Goal: Task Accomplishment & Management: Use online tool/utility

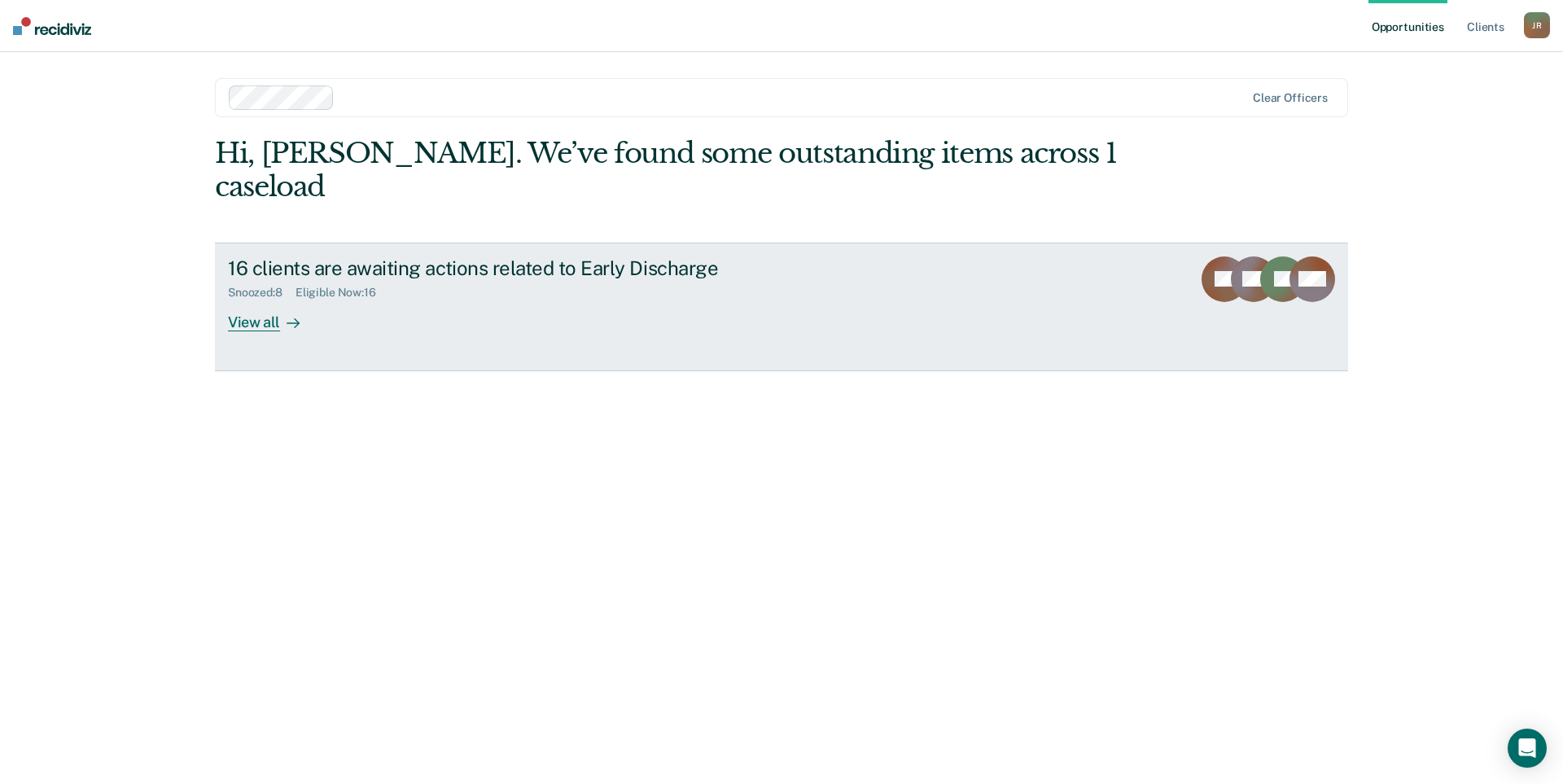
click at [370, 286] on div "Eligible Now : 16" at bounding box center [342, 293] width 94 height 14
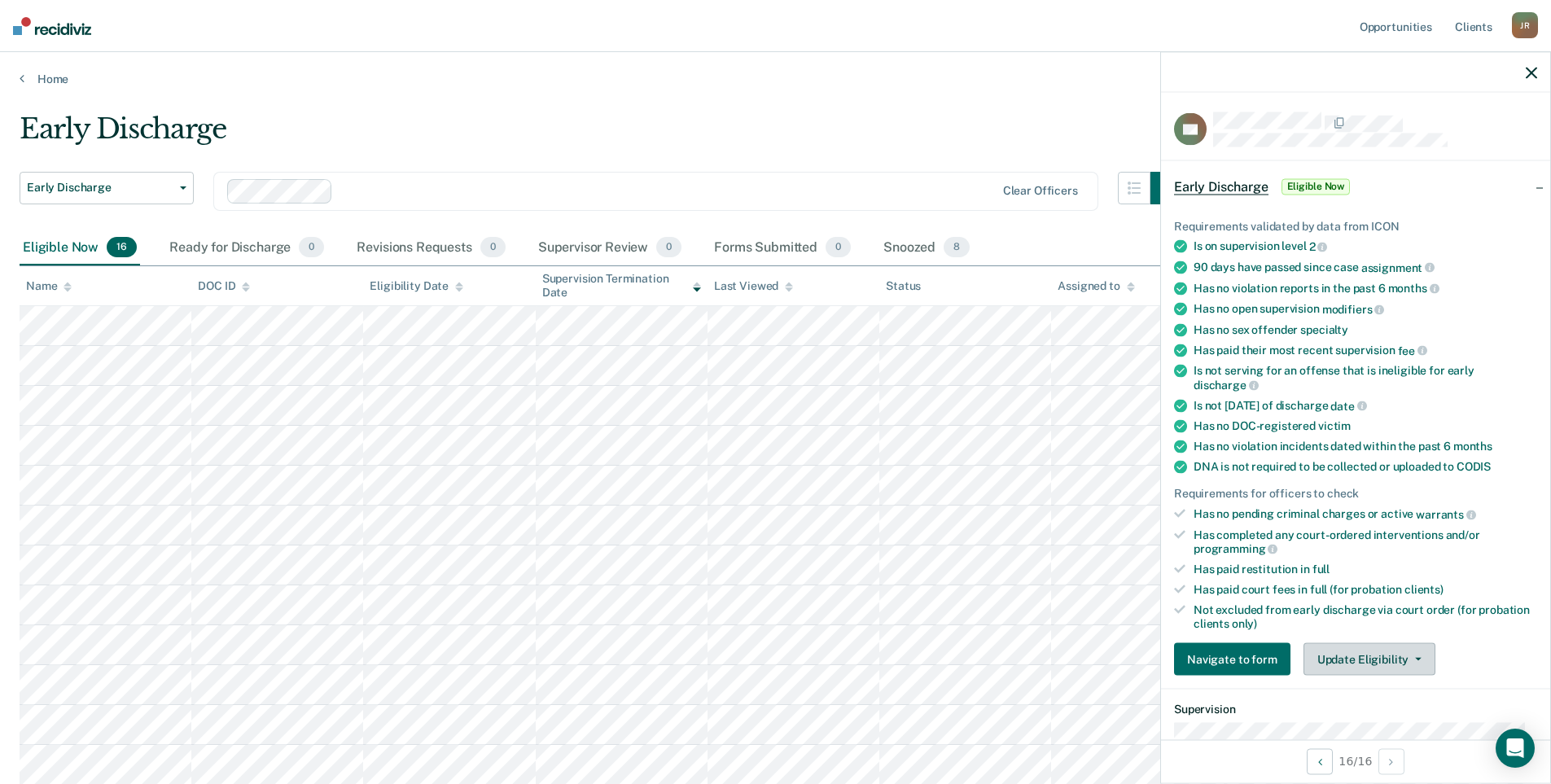
click at [1388, 661] on button "Update Eligibility" at bounding box center [1369, 659] width 132 height 32
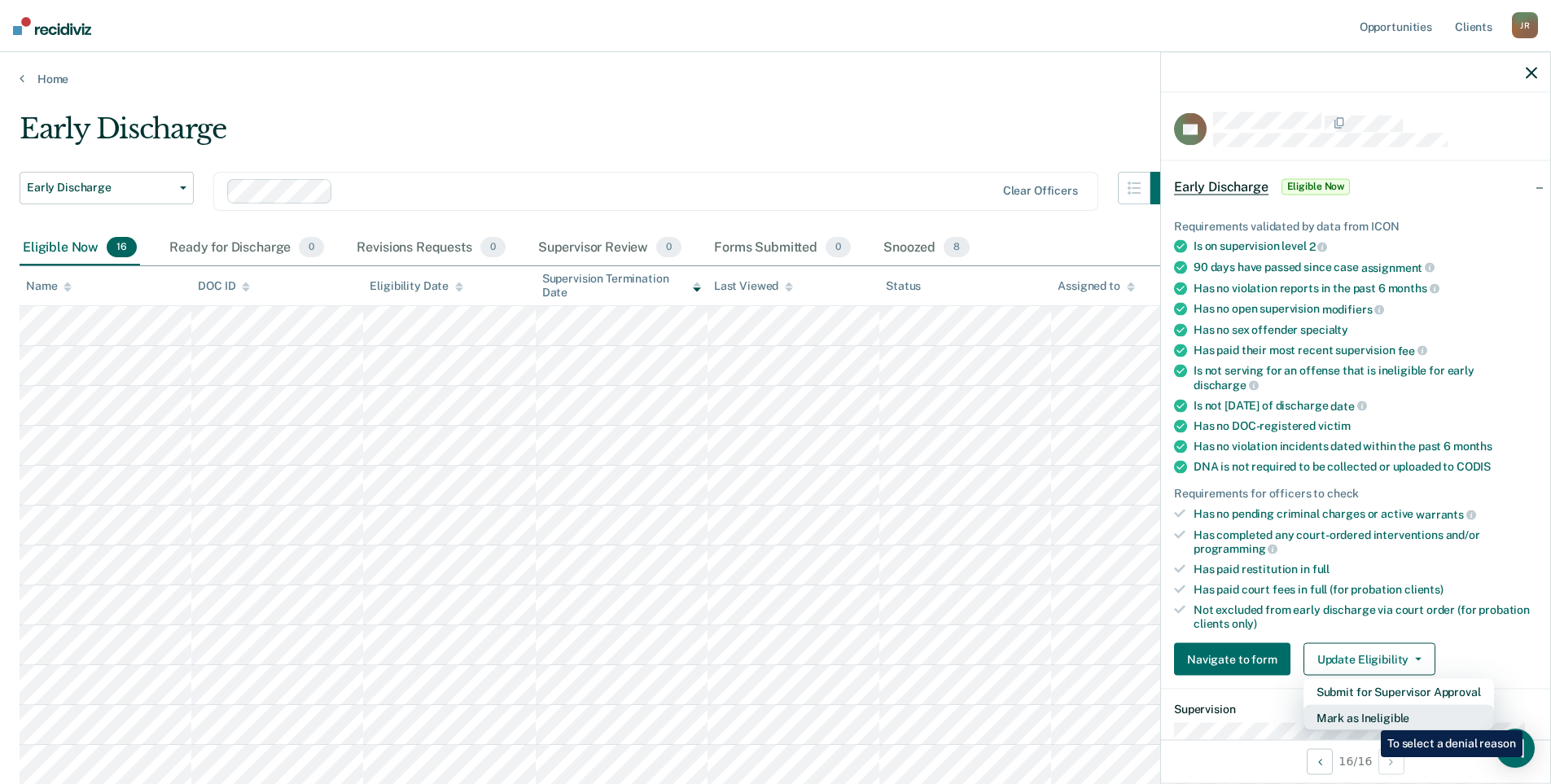
click at [1369, 717] on button "Mark as Ineligible" at bounding box center [1398, 717] width 190 height 26
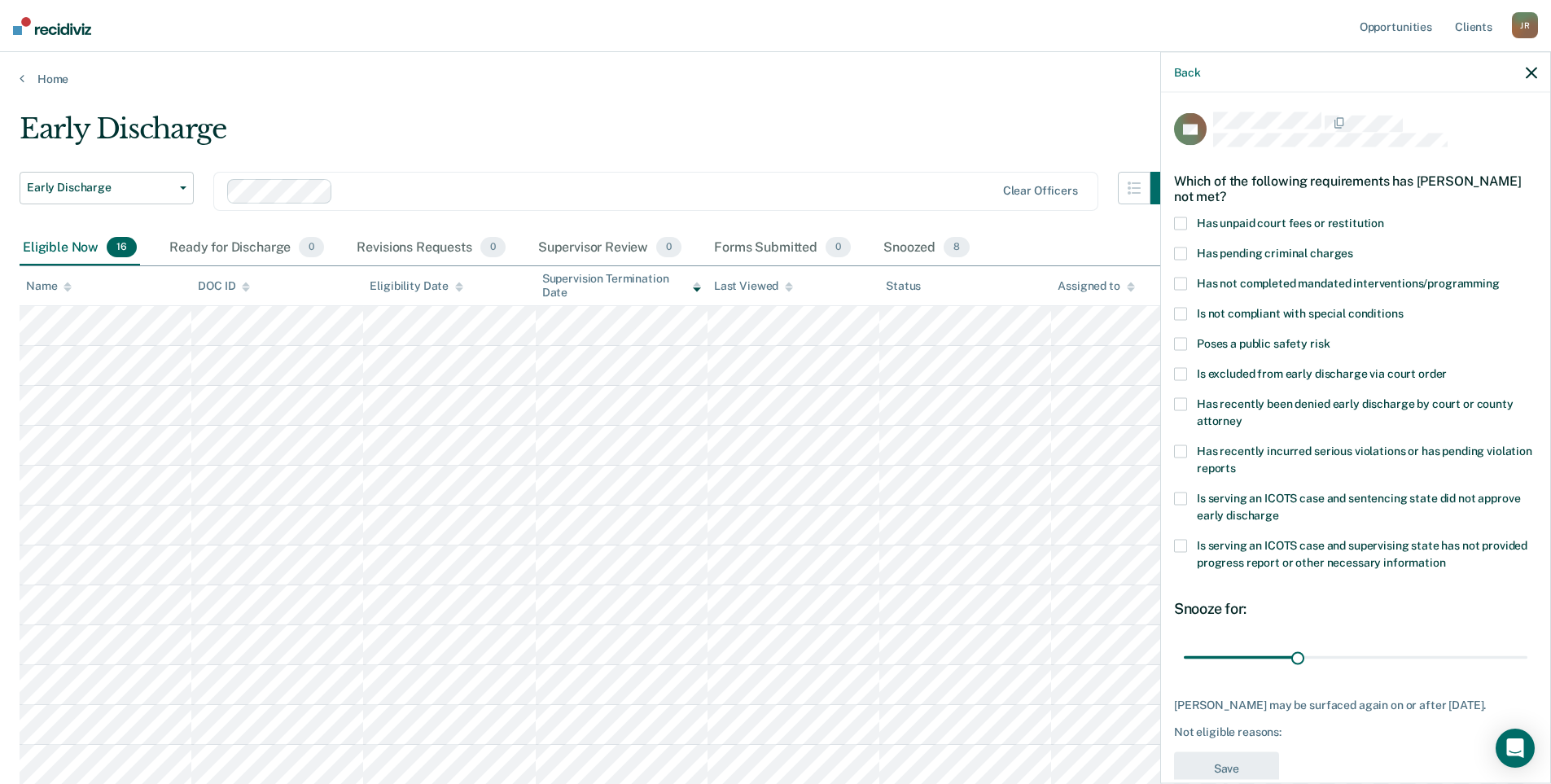
click at [1181, 503] on span at bounding box center [1181, 498] width 13 height 13
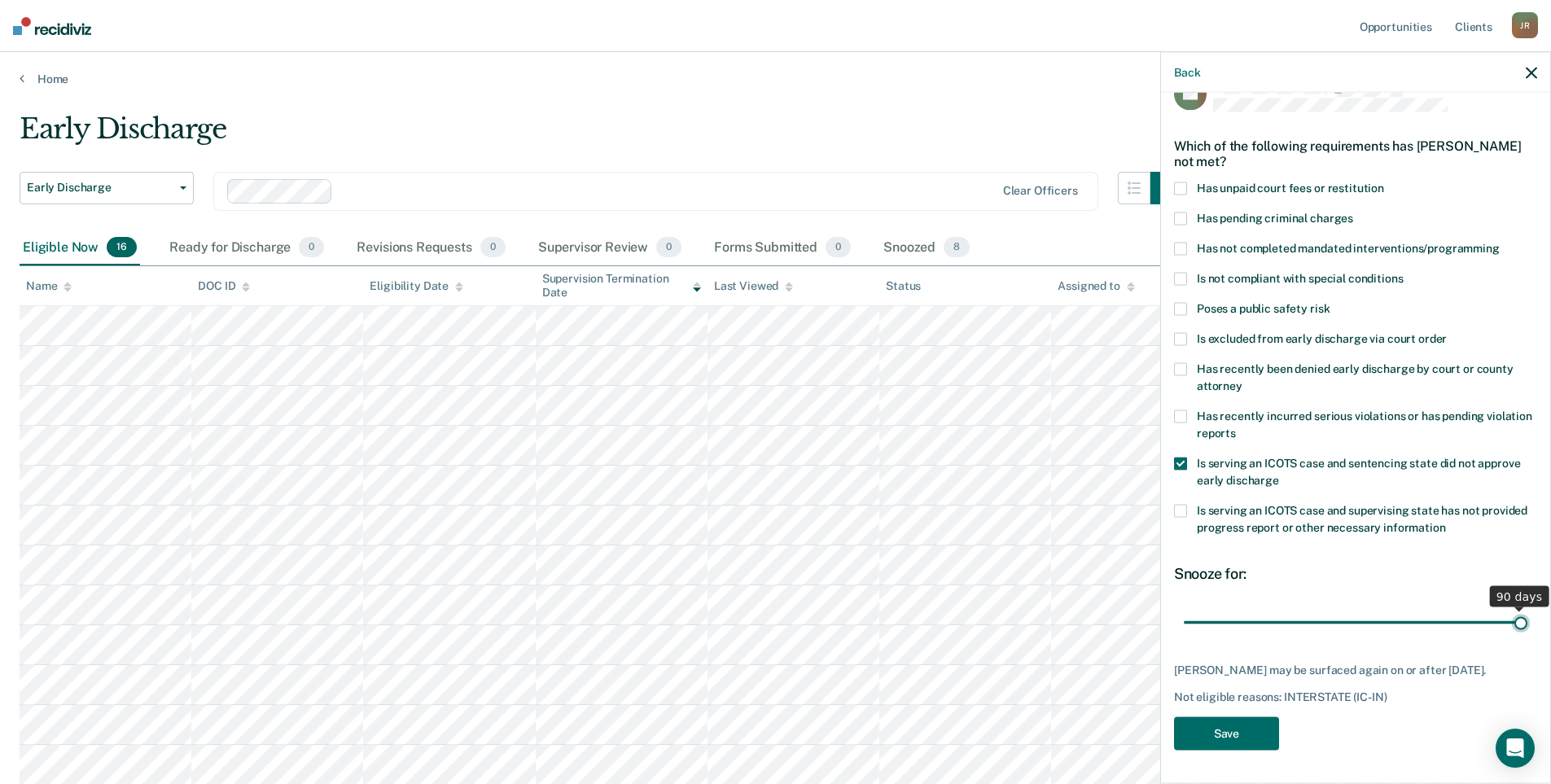
type input "90"
click at [1511, 612] on input "range" at bounding box center [1356, 622] width 344 height 28
click at [1255, 735] on button "Save" at bounding box center [1227, 733] width 105 height 33
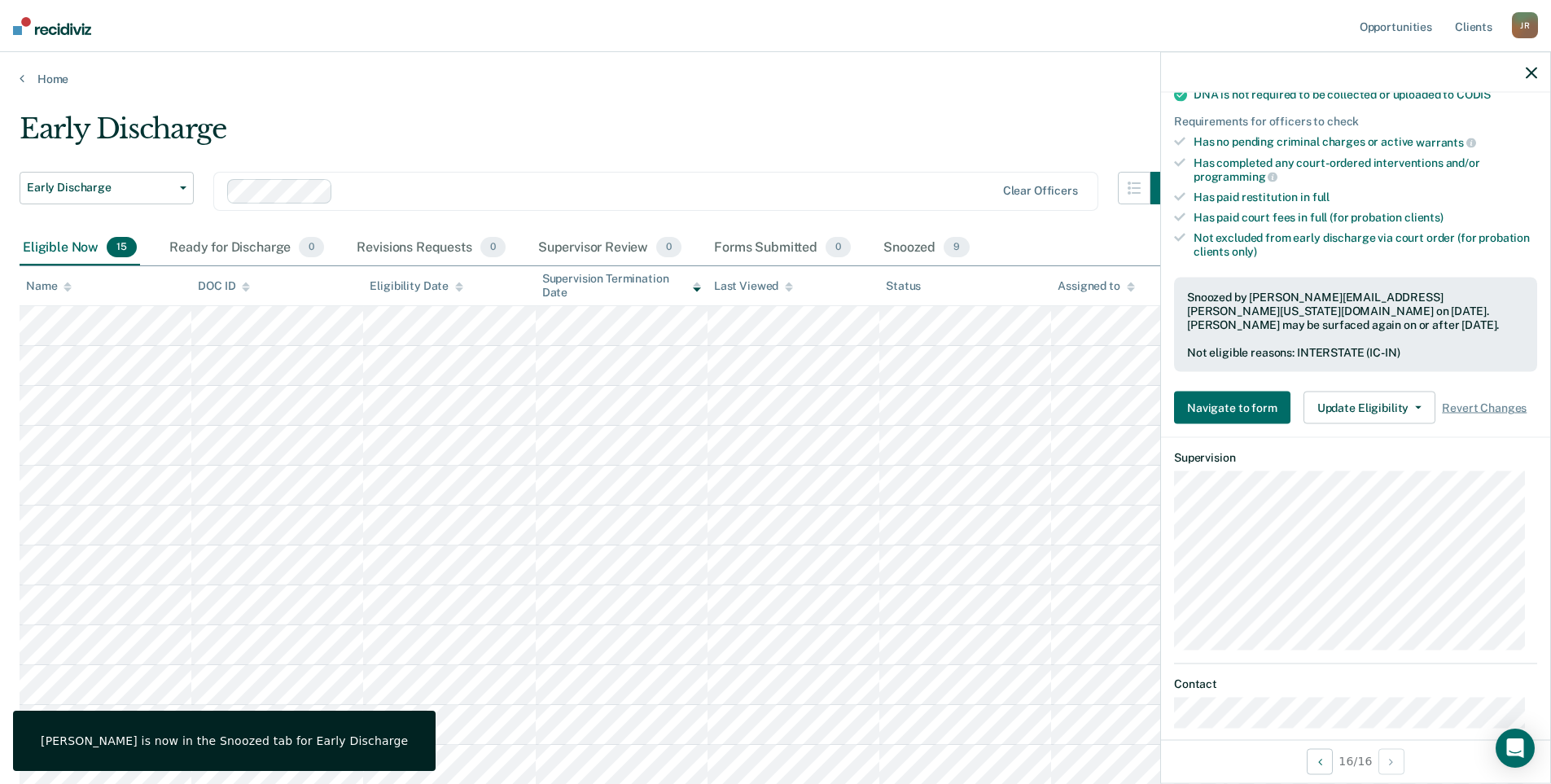
scroll to position [466, 0]
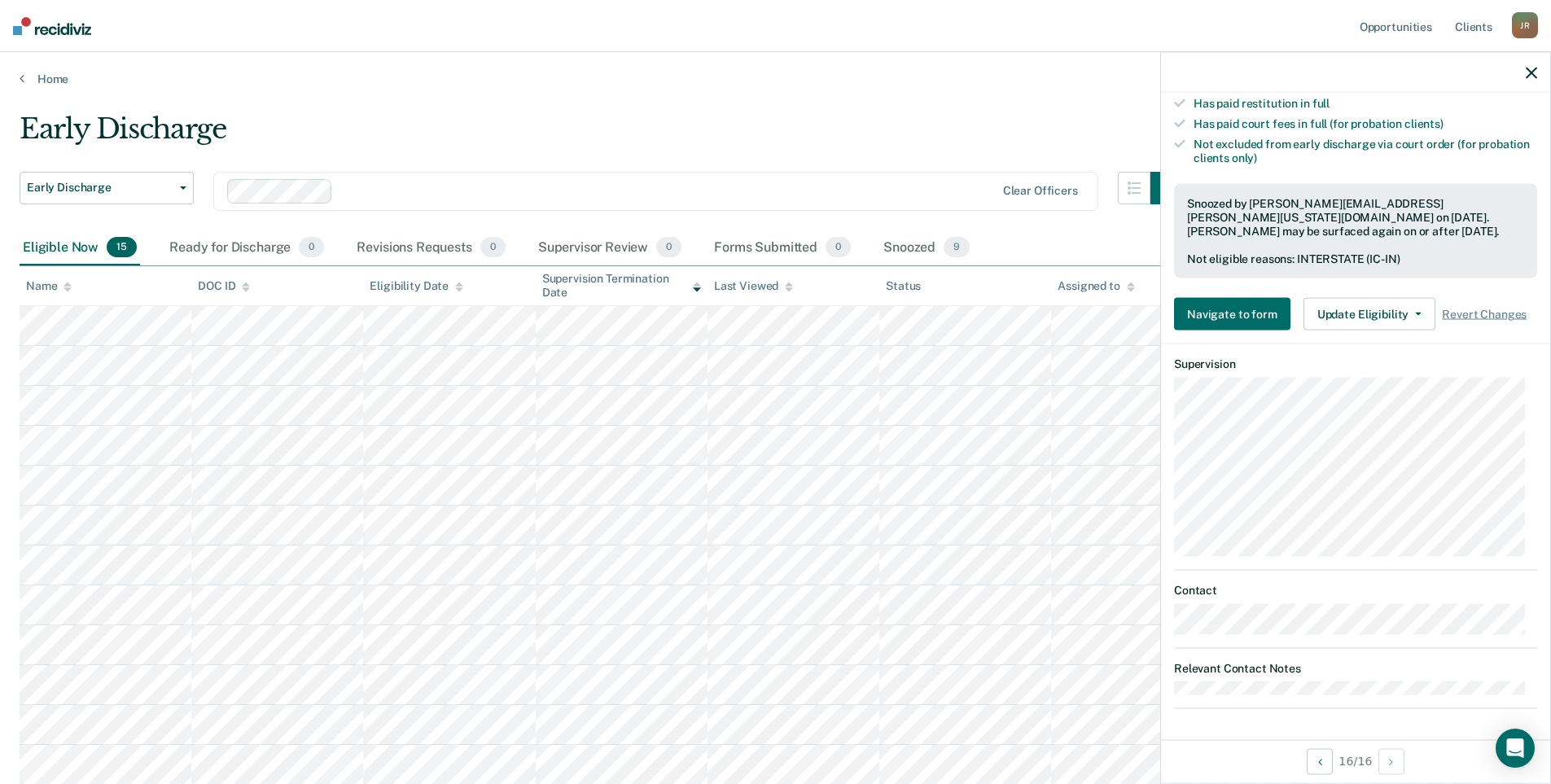
click at [1525, 82] on div at bounding box center [1356, 73] width 389 height 41
click at [1530, 68] on icon "button" at bounding box center [1531, 72] width 11 height 11
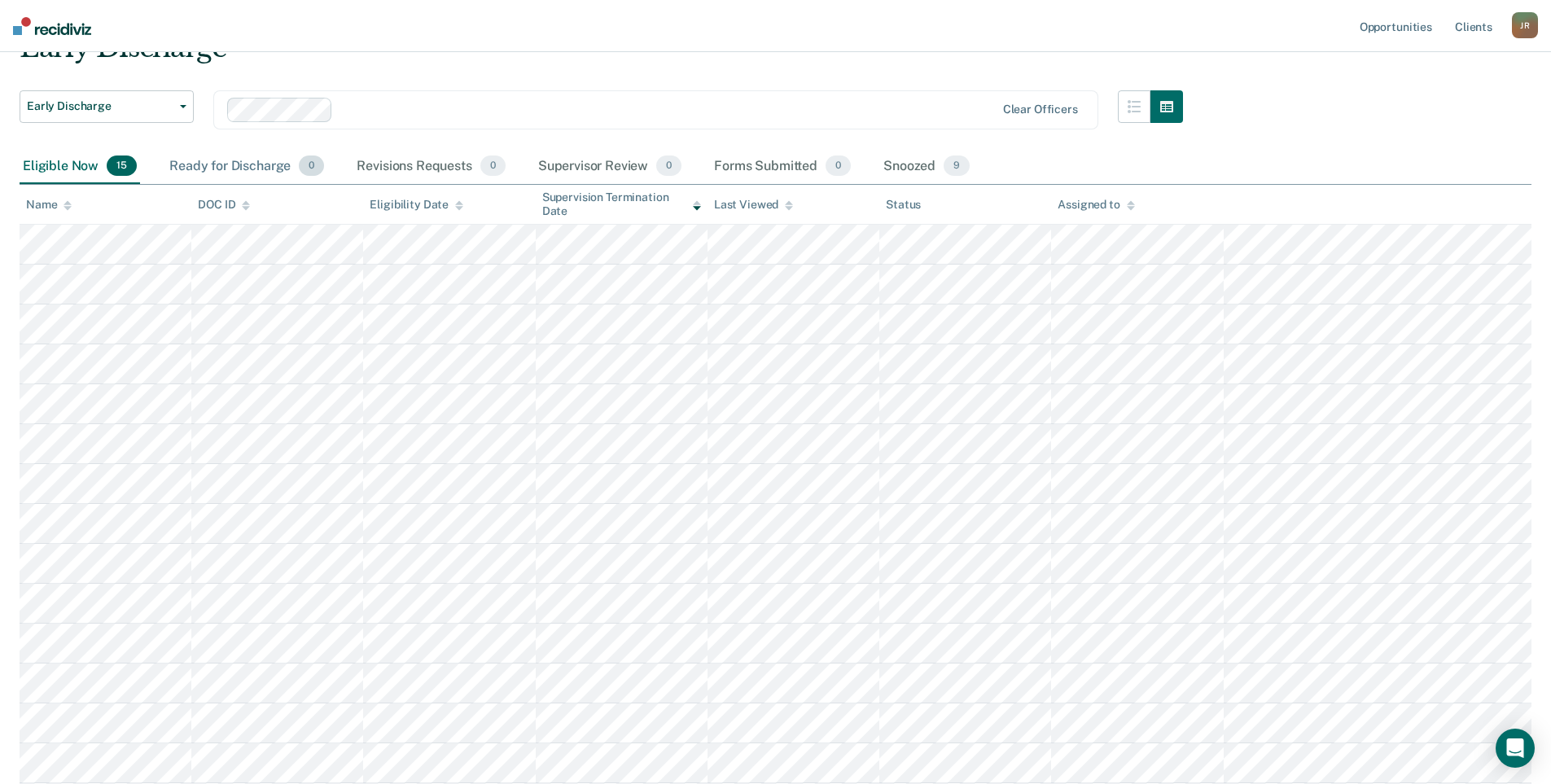
scroll to position [0, 0]
